Goal: Entertainment & Leisure: Consume media (video, audio)

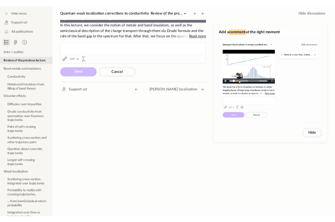
scroll to position [196, 0]
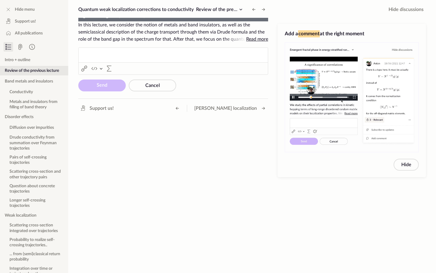
click at [196, 21] on video "To view this video please enable JavaScript, and consider upgrading to a web br…" at bounding box center [173, 21] width 190 height 0
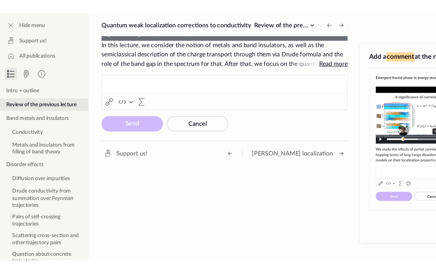
scroll to position [216, 0]
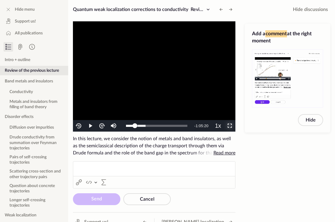
click at [230, 126] on span "Video Player" at bounding box center [230, 126] width 0 height 0
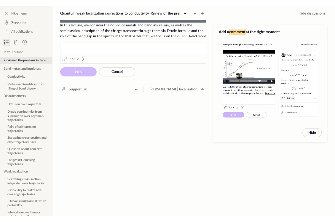
scroll to position [196, 0]
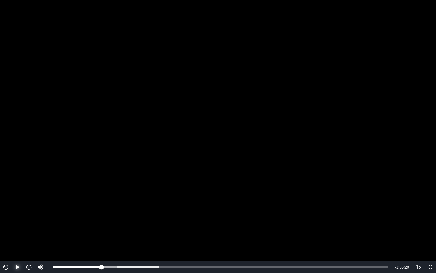
click at [18, 222] on span "Video Player" at bounding box center [18, 267] width 0 height 0
click at [27, 222] on img "Video Player" at bounding box center [29, 267] width 7 height 7
click at [185, 130] on video "To view this video please enable JavaScript, and consider upgrading to a web br…" at bounding box center [218, 136] width 436 height 273
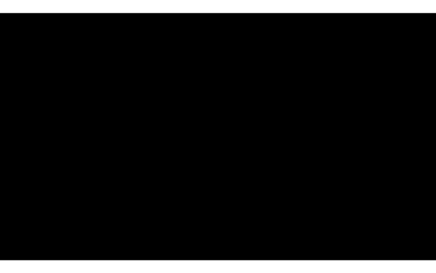
scroll to position [216, 0]
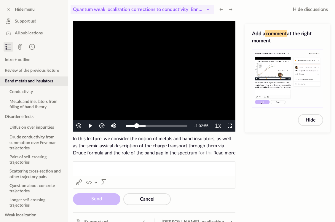
click at [207, 10] on icon at bounding box center [208, 9] width 7 height 7
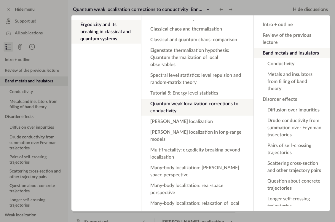
click at [183, 12] on app-backdrop at bounding box center [167, 111] width 335 height 222
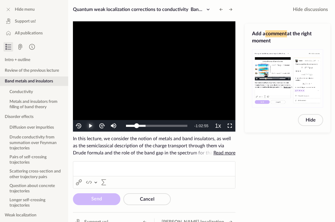
click at [90, 126] on span "Video Player" at bounding box center [90, 126] width 0 height 0
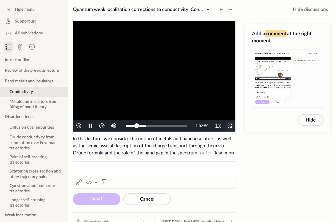
click at [230, 126] on span "Video Player" at bounding box center [230, 126] width 0 height 0
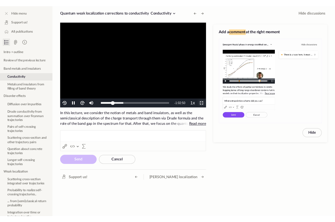
scroll to position [196, 0]
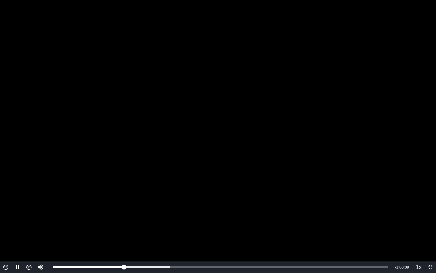
click at [171, 220] on video "To view this video please enable JavaScript, and consider upgrading to a web br…" at bounding box center [218, 136] width 436 height 273
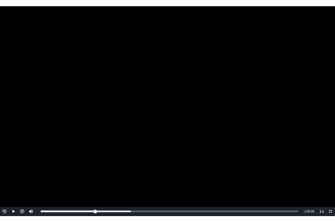
scroll to position [216, 0]
